Goal: Task Accomplishment & Management: Use online tool/utility

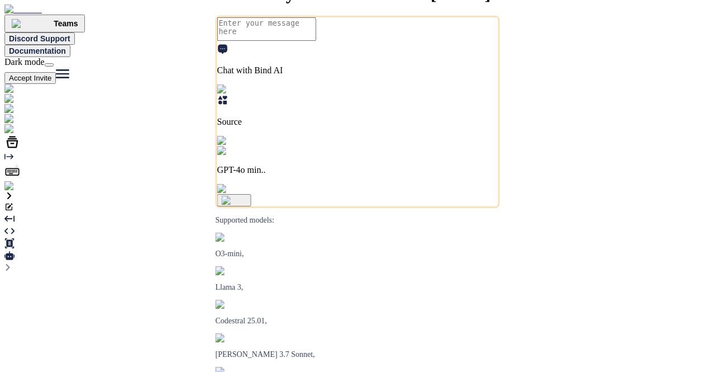
type textarea "x"
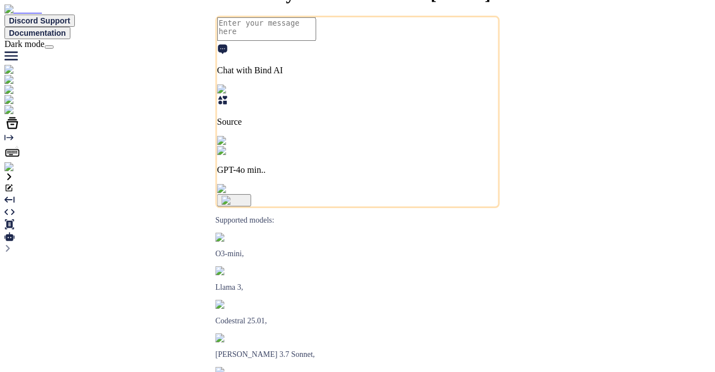
click at [15, 115] on img at bounding box center [41, 110] width 74 height 10
click at [14, 172] on img at bounding box center [22, 167] width 36 height 10
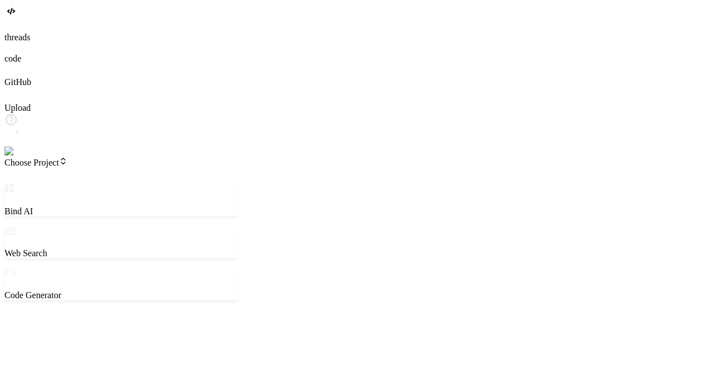
click at [41, 157] on div "Choose Project Created with Pixso." at bounding box center [120, 170] width 233 height 27
click at [65, 158] on span "Choose Project" at bounding box center [35, 163] width 63 height 10
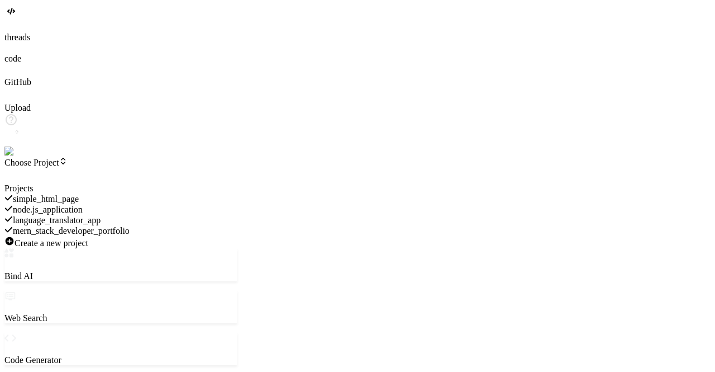
type textarea "x"
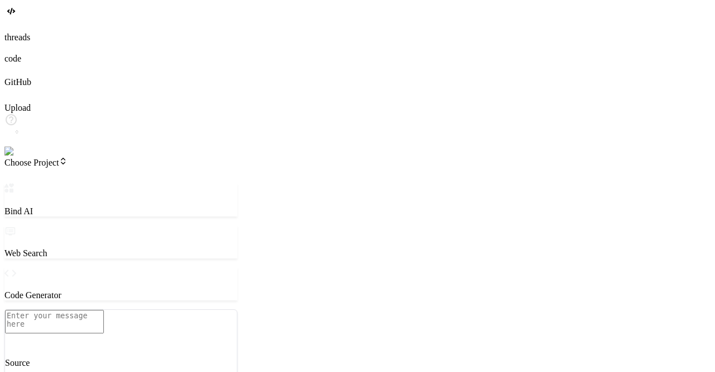
click at [68, 158] on span "Choose Project" at bounding box center [35, 163] width 63 height 10
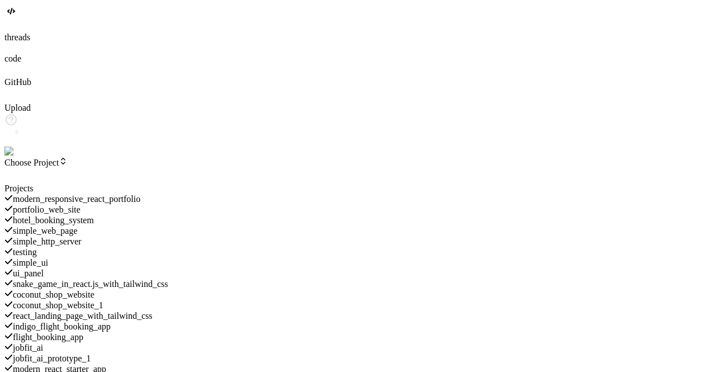
scroll to position [461, 0]
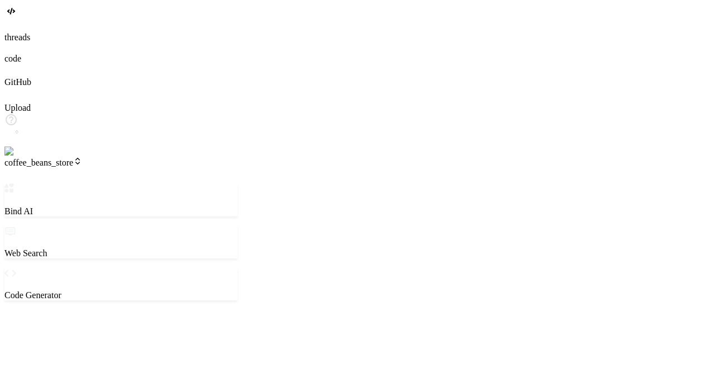
scroll to position [10, 0]
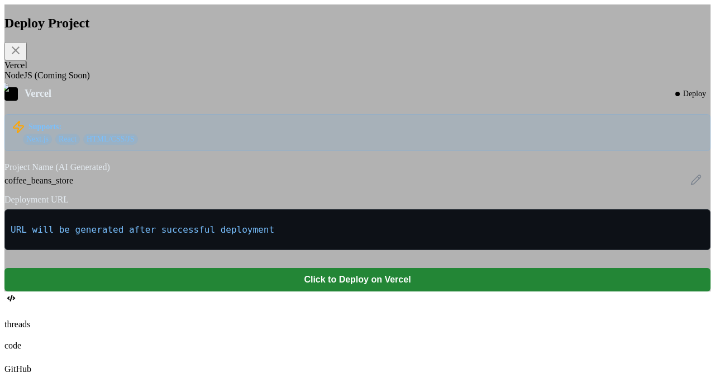
scroll to position [1073, 0]
click at [573, 206] on div "Deploy Project Vercel NodeJS (Coming Soon) Vercel Deploy Supports: Next.js Reac…" at bounding box center [357, 147] width 707 height 287
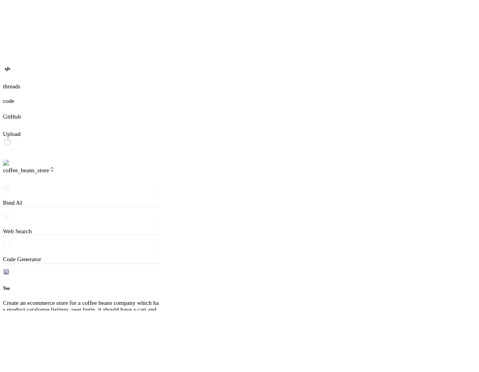
scroll to position [63, 0]
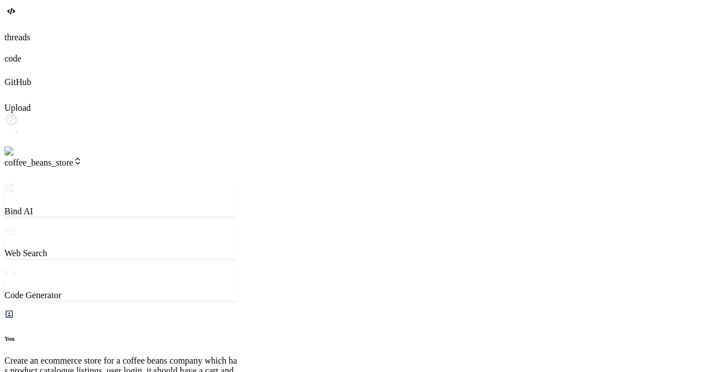
type textarea "x"
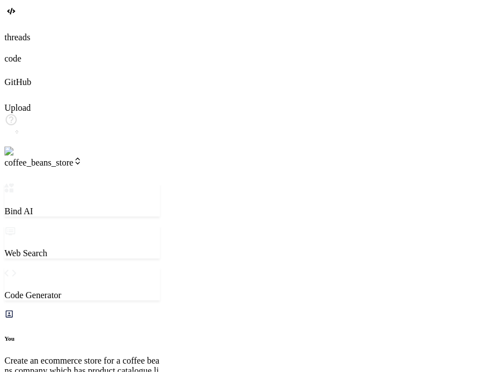
scroll to position [1549, 0]
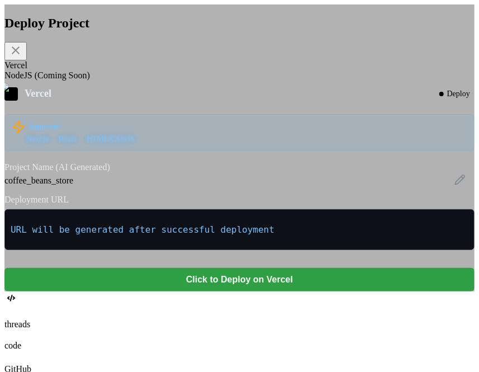
click at [225, 291] on button "Click to Deploy on Vercel" at bounding box center [239, 279] width 470 height 23
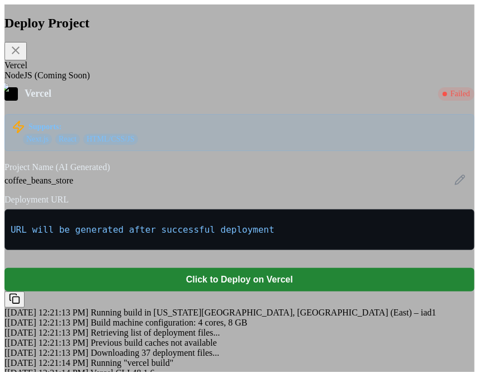
scroll to position [604, 0]
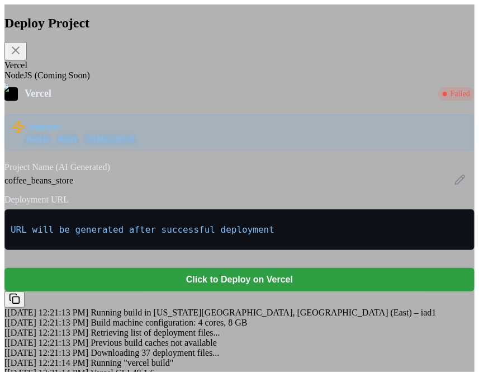
click at [237, 268] on button "Click to Deploy on Vercel" at bounding box center [239, 279] width 470 height 23
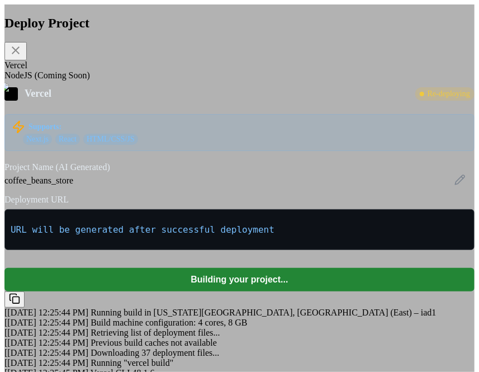
scroll to position [443, 0]
type textarea "x"
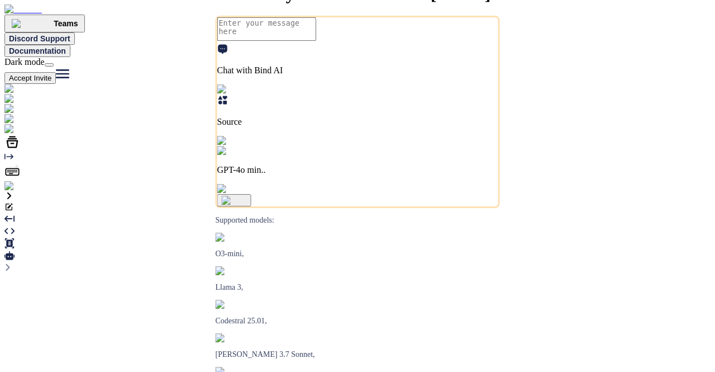
type textarea "x"
